Goal: Information Seeking & Learning: Find specific fact

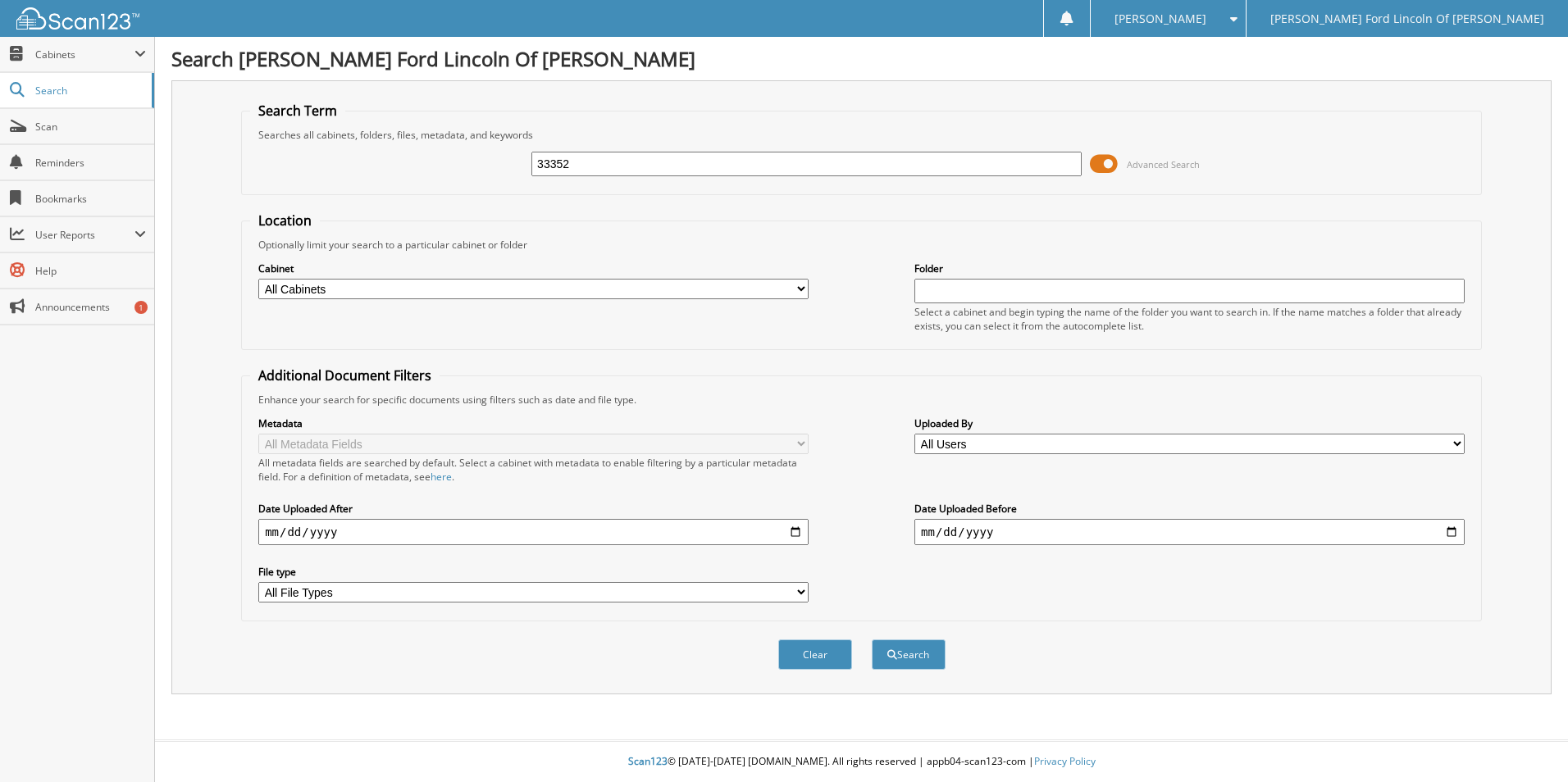
type input "33352"
click at [872, 640] on button "Search" at bounding box center [908, 655] width 74 height 30
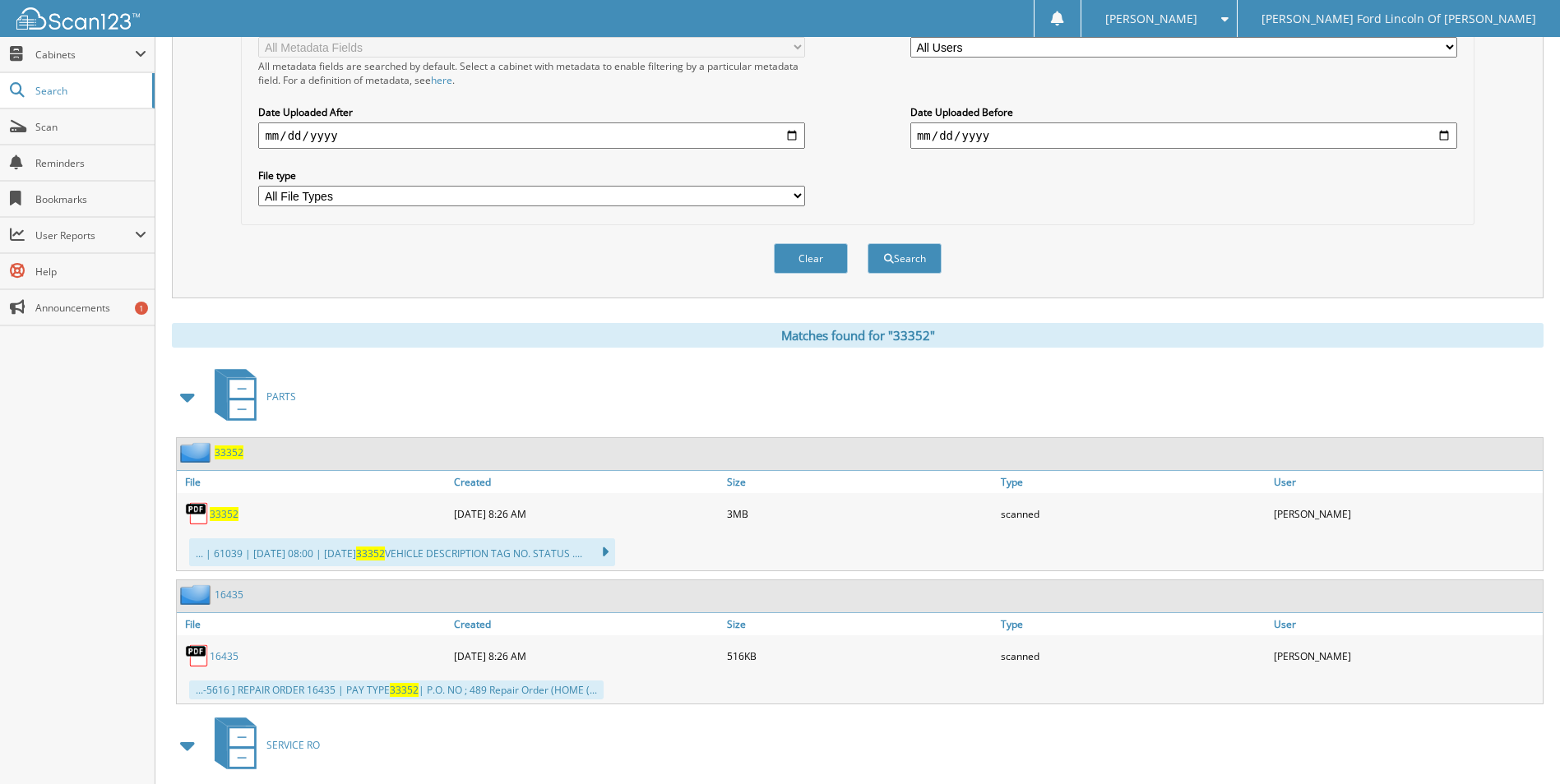
scroll to position [493, 0]
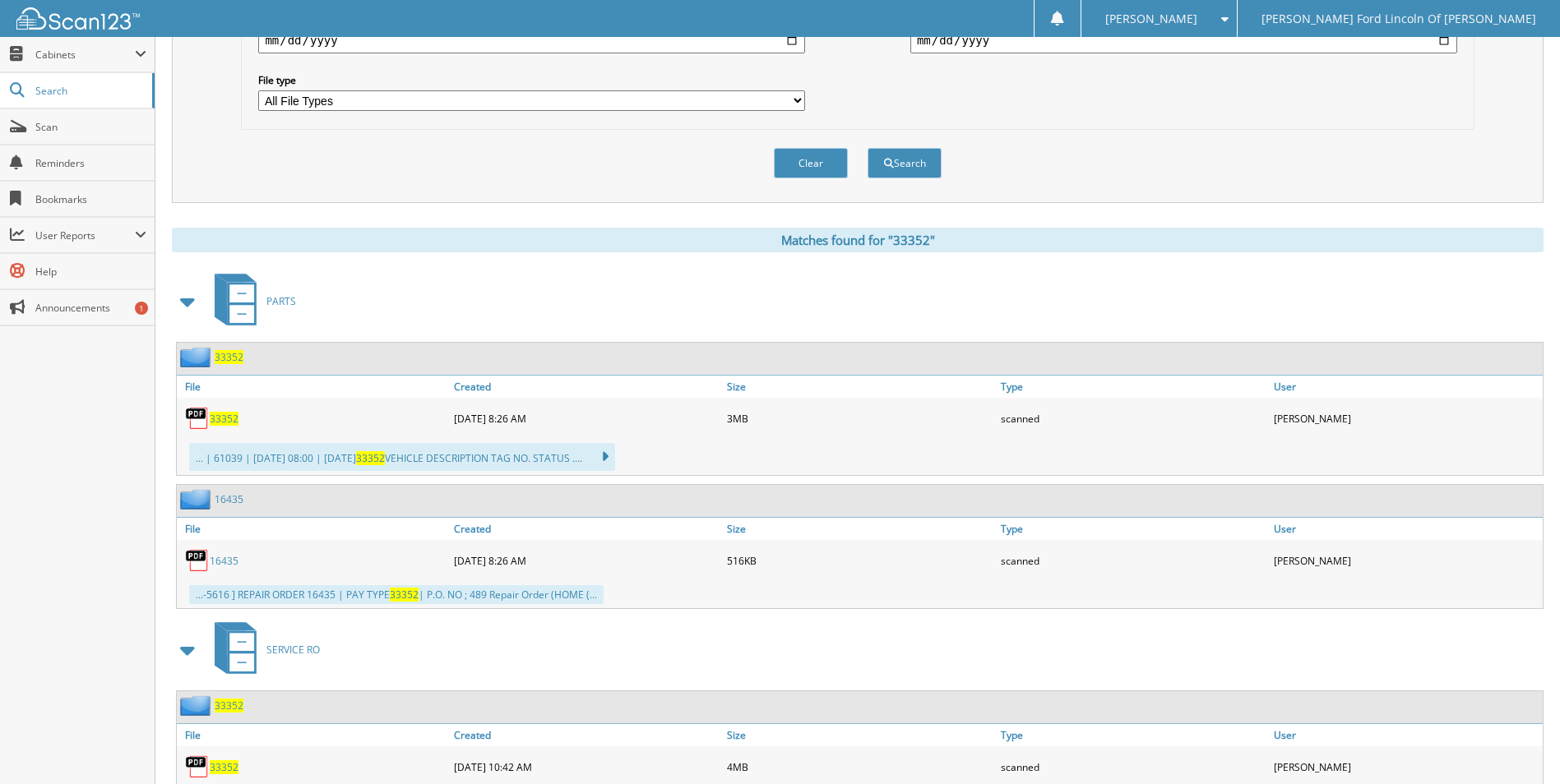
click at [235, 417] on span "33352" at bounding box center [224, 419] width 28 height 14
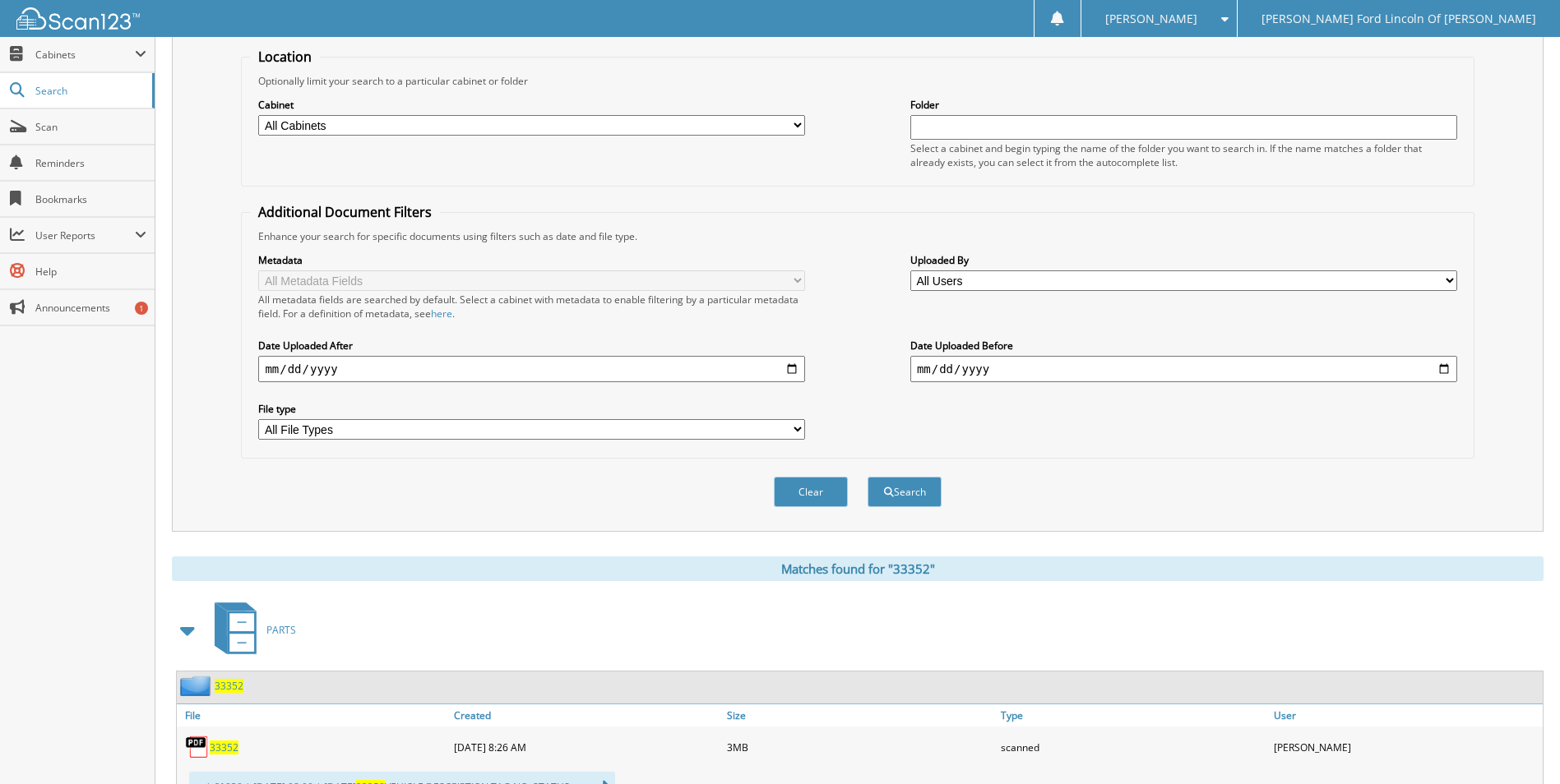
scroll to position [0, 0]
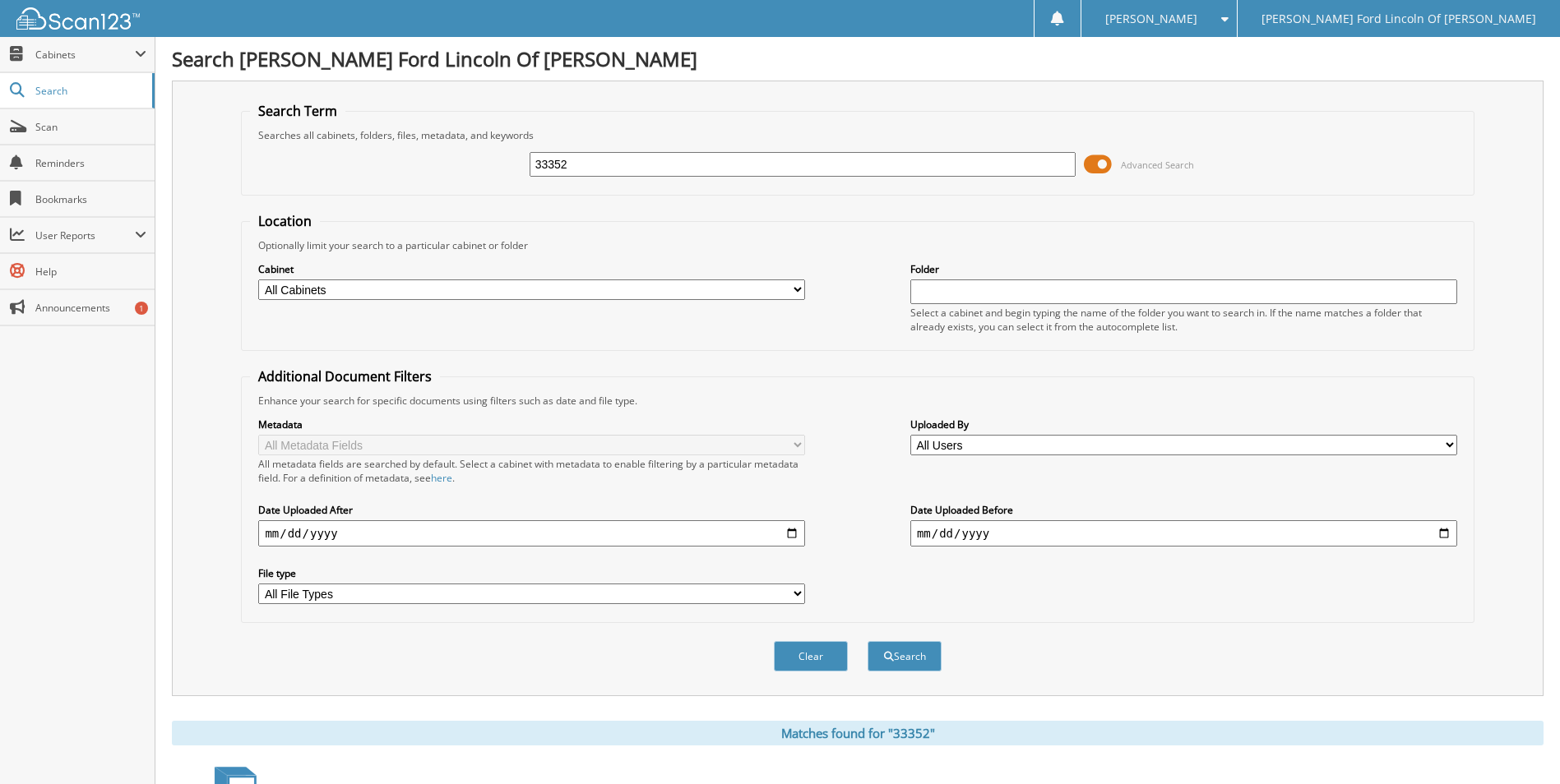
click at [652, 158] on input "33352" at bounding box center [803, 164] width 546 height 25
type input "33705"
click at [868, 641] on button "Search" at bounding box center [904, 656] width 74 height 30
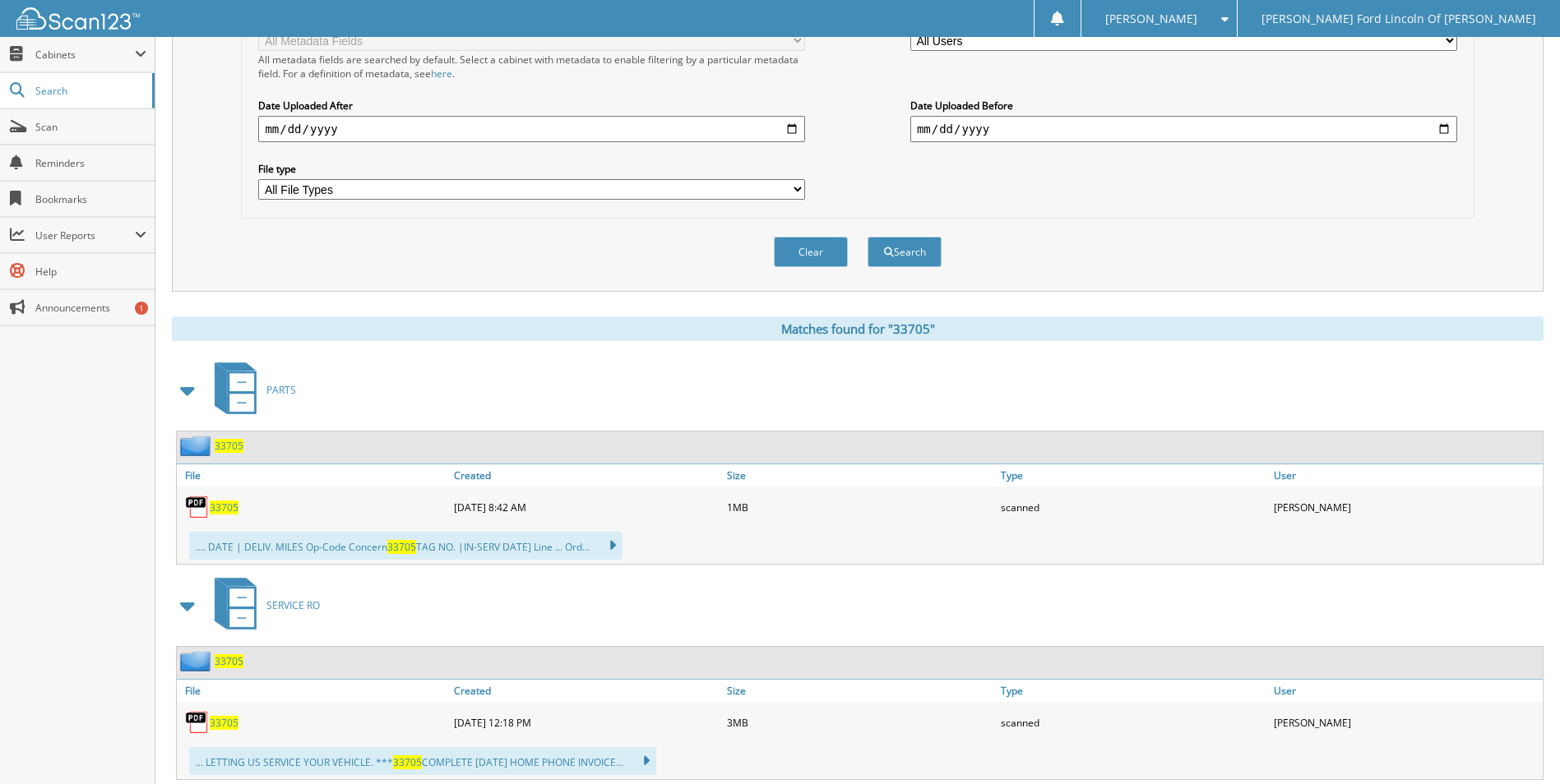
scroll to position [411, 0]
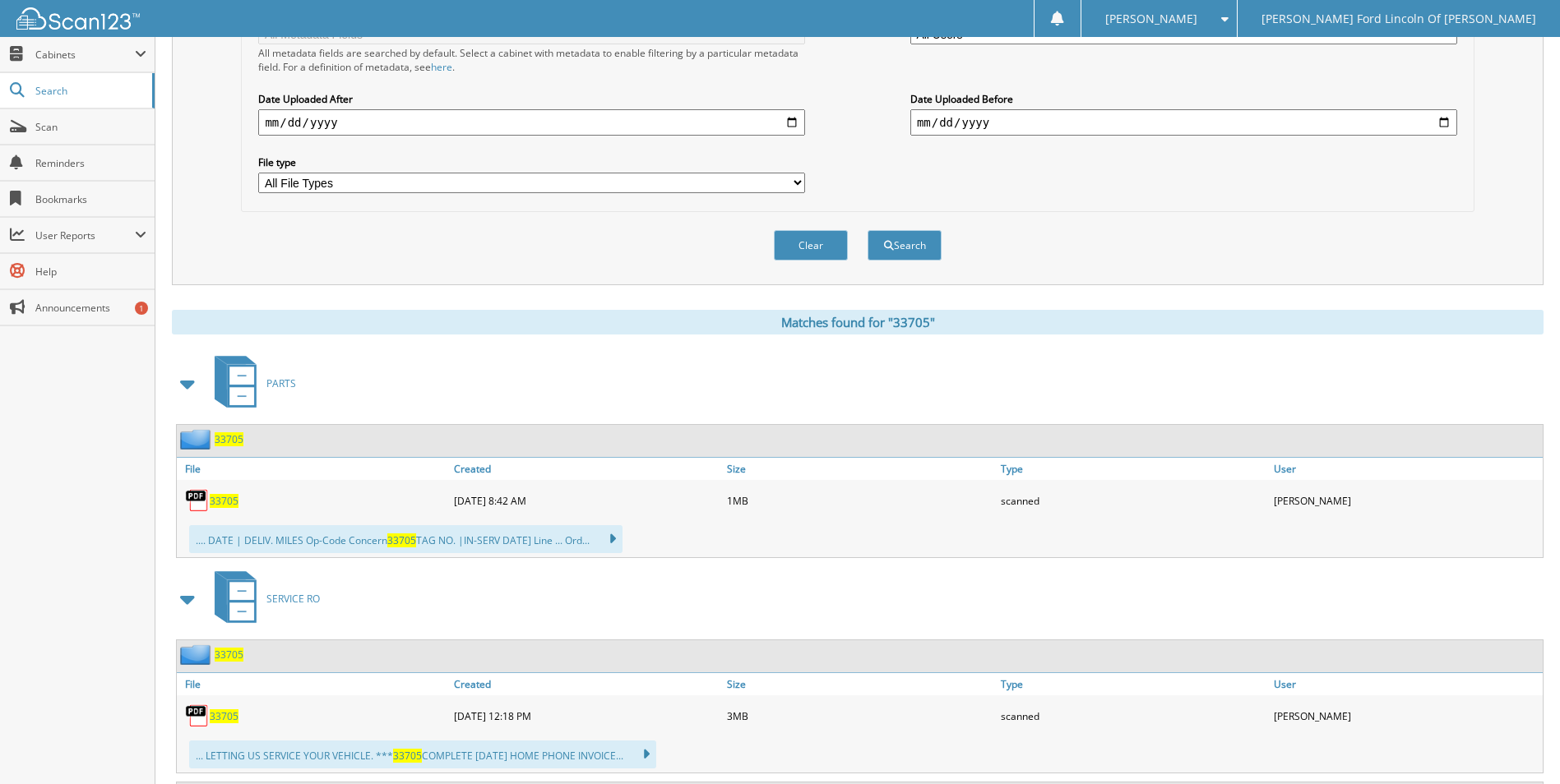
click at [228, 499] on span "33705" at bounding box center [224, 500] width 28 height 14
